Goal: Task Accomplishment & Management: Complete application form

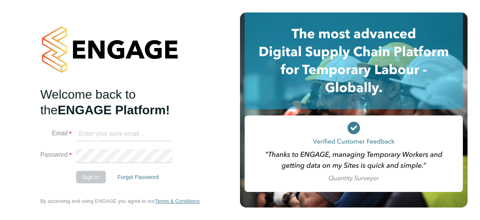
type input "[EMAIL_ADDRESS][DOMAIN_NAME]"
click at [91, 178] on button "Sign In" at bounding box center [91, 177] width 30 height 12
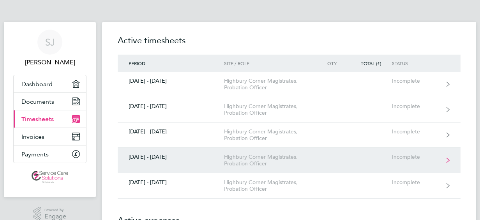
click at [263, 160] on div "Highbury Corner Magistrates, Probation Officer" at bounding box center [268, 159] width 89 height 13
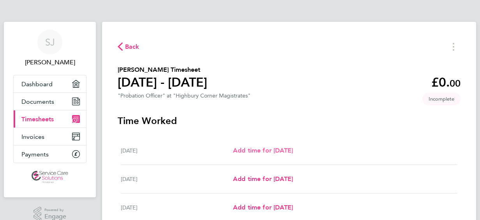
click at [293, 150] on span "Add time for [DATE]" at bounding box center [263, 149] width 60 height 7
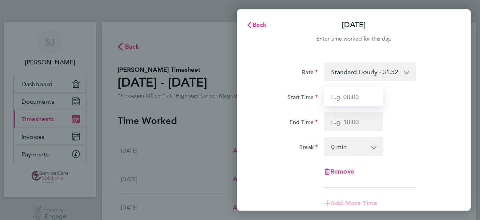
click at [340, 97] on input "Start Time" at bounding box center [353, 96] width 59 height 19
type input "09:00"
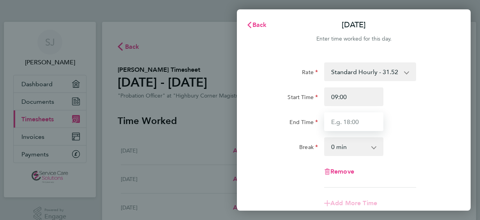
type input "18:00"
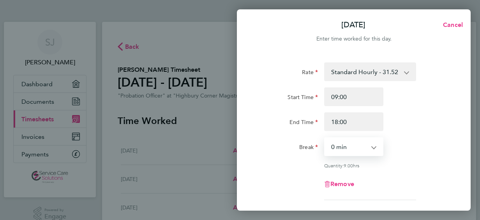
click at [344, 145] on select "0 min 15 min 30 min 45 min 60 min 75 min 90 min" at bounding box center [349, 146] width 48 height 17
select select "30"
click at [325, 138] on select "0 min 15 min 30 min 45 min 60 min 75 min 90 min" at bounding box center [349, 146] width 48 height 17
click at [425, 109] on div "Start Time 09:00 End Time 18:00" at bounding box center [354, 109] width 196 height 44
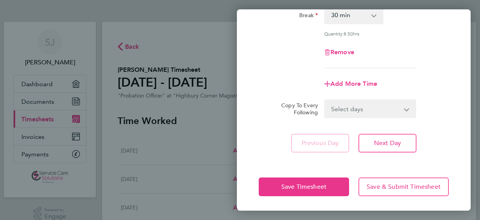
scroll to position [132, 0]
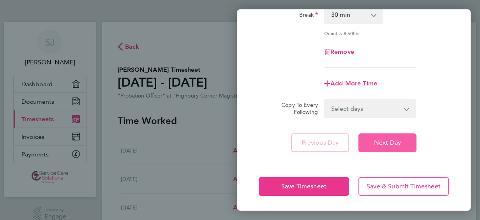
click at [396, 136] on button "Next Day" at bounding box center [387, 142] width 58 height 19
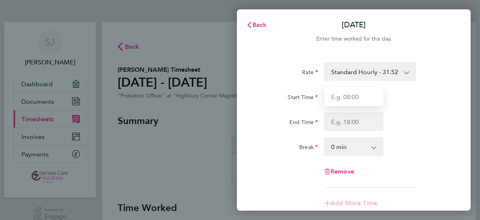
click at [352, 99] on input "Start Time" at bounding box center [353, 96] width 59 height 19
type input "09:00"
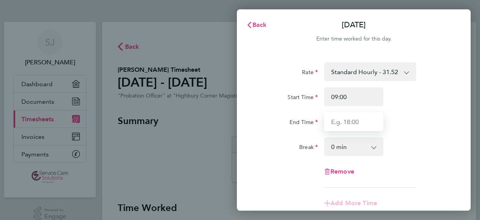
type input "18:00"
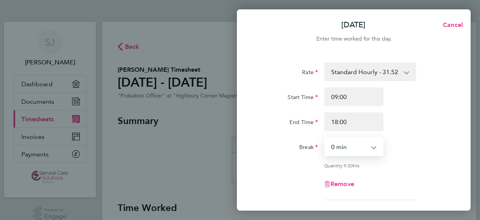
click at [354, 147] on select "0 min 15 min 30 min 45 min 60 min 75 min 90 min" at bounding box center [349, 146] width 48 height 17
select select "30"
click at [325, 138] on select "0 min 15 min 30 min 45 min 60 min 75 min 90 min" at bounding box center [349, 146] width 48 height 17
click at [406, 160] on div "Rate Standard Hourly - 31.52 Start Time 09:00 End Time 18:00 Break 0 min 15 min…" at bounding box center [354, 130] width 190 height 137
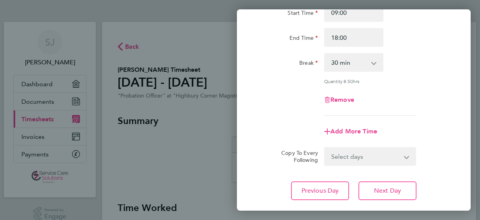
scroll to position [132, 0]
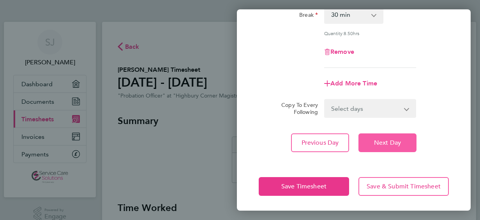
click at [394, 144] on span "Next Day" at bounding box center [387, 143] width 27 height 8
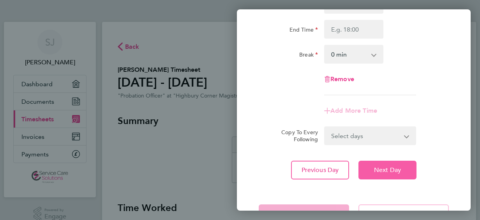
scroll to position [120, 0]
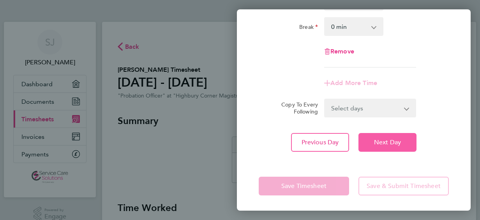
click at [394, 144] on span "Next Day" at bounding box center [387, 142] width 27 height 8
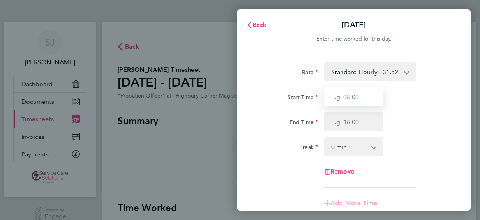
click at [353, 96] on input "Start Time" at bounding box center [353, 96] width 59 height 19
type input "09:00"
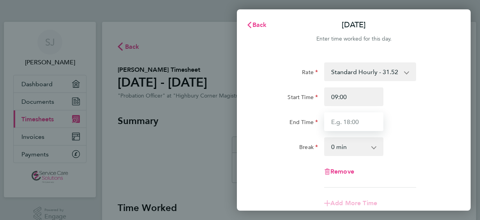
type input "18:00"
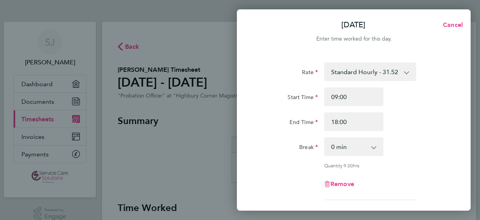
click at [353, 147] on select "0 min 15 min 30 min 45 min 60 min 75 min 90 min" at bounding box center [349, 146] width 48 height 17
select select "30"
click at [325, 138] on select "0 min 15 min 30 min 45 min 60 min 75 min 90 min" at bounding box center [349, 146] width 48 height 17
click at [421, 136] on div "Rate Standard Hourly - 31.52 Start Time 09:00 End Time 18:00 Break 0 min 15 min…" at bounding box center [354, 130] width 190 height 137
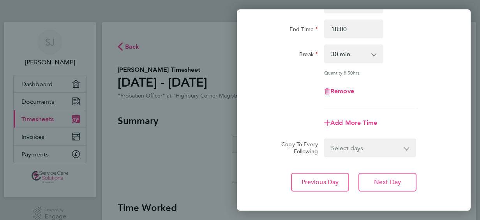
scroll to position [132, 0]
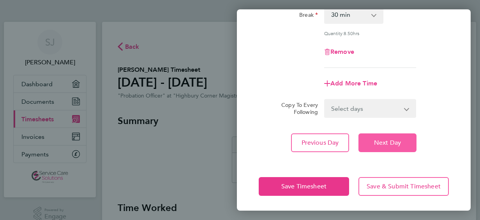
click at [386, 142] on span "Next Day" at bounding box center [387, 143] width 27 height 8
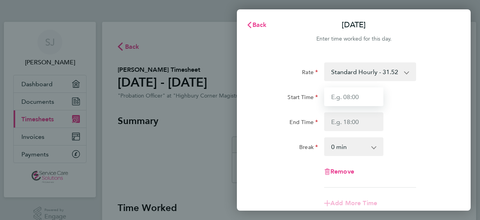
click at [342, 97] on input "Start Time" at bounding box center [353, 96] width 59 height 19
type input "09:00"
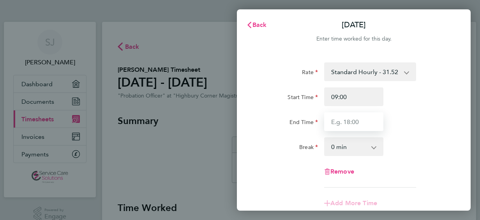
type input "18:00"
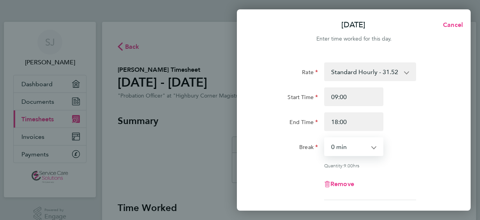
click at [351, 142] on select "0 min 15 min 30 min 45 min 60 min 75 min 90 min" at bounding box center [349, 146] width 48 height 17
select select "30"
click at [325, 138] on select "0 min 15 min 30 min 45 min 60 min 75 min 90 min" at bounding box center [349, 146] width 48 height 17
click at [418, 132] on div "Rate Standard Hourly - 31.52 Start Time 09:00 End Time 18:00 Break 0 min 15 min…" at bounding box center [354, 130] width 190 height 137
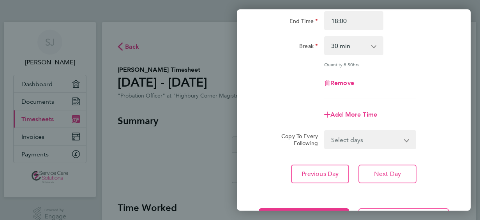
scroll to position [132, 0]
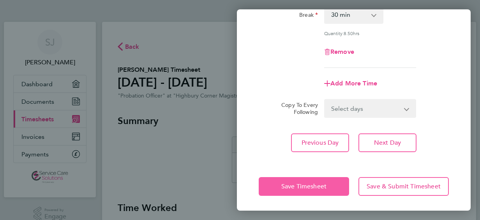
click at [332, 185] on button "Save Timesheet" at bounding box center [304, 186] width 90 height 19
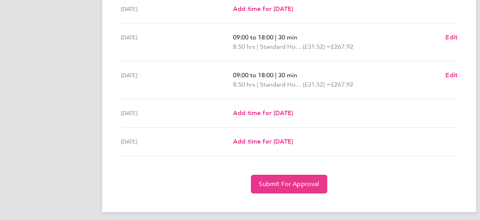
scroll to position [307, 0]
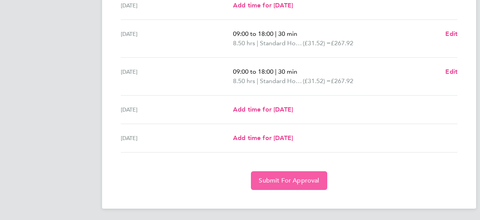
click at [315, 182] on span "Submit For Approval" at bounding box center [289, 180] width 60 height 8
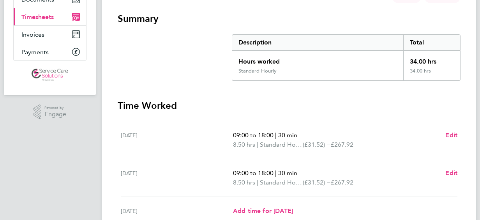
scroll to position [0, 0]
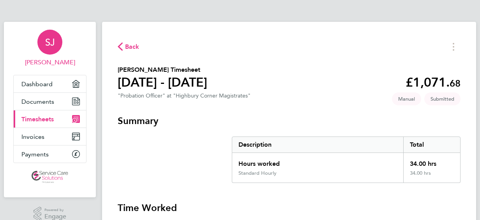
click at [61, 63] on span "[PERSON_NAME]" at bounding box center [49, 62] width 73 height 9
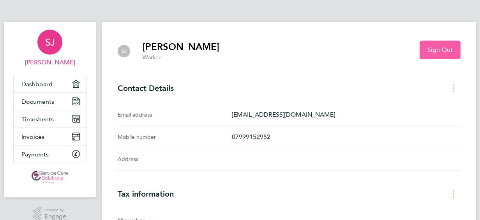
click at [431, 50] on span "Sign Out" at bounding box center [439, 50] width 25 height 8
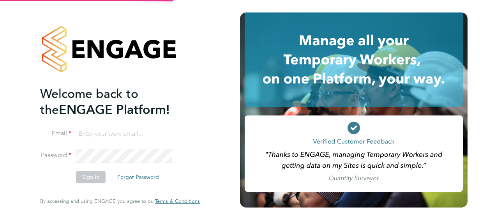
type input "[EMAIL_ADDRESS][DOMAIN_NAME]"
